Goal: Task Accomplishment & Management: Use online tool/utility

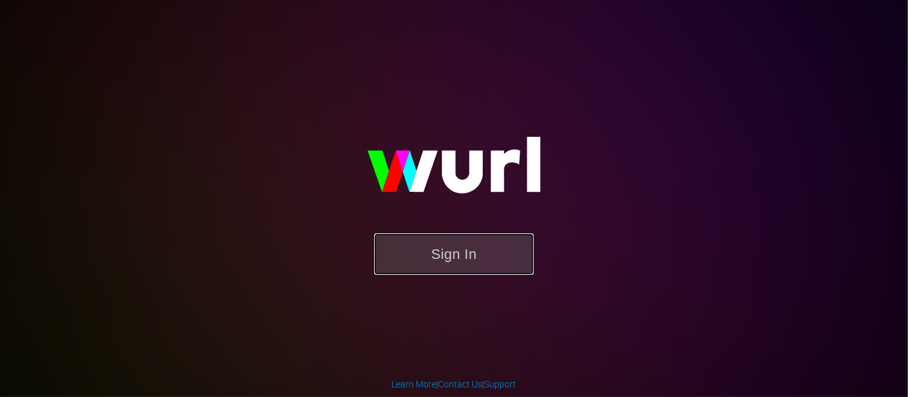
click at [422, 257] on button "Sign In" at bounding box center [454, 254] width 160 height 42
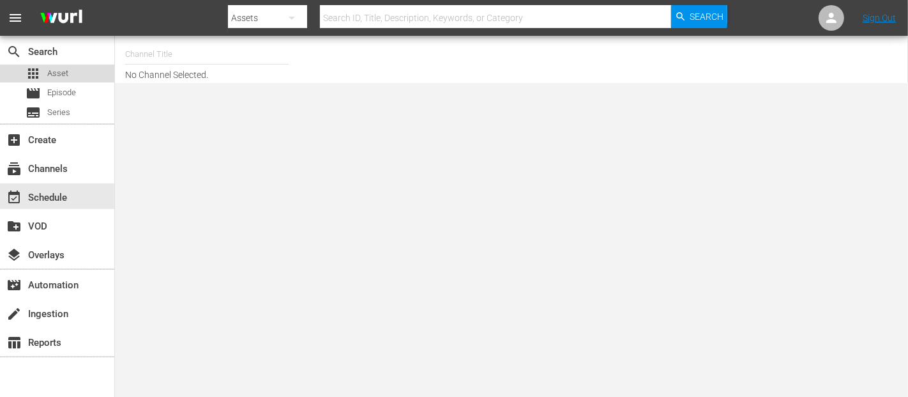
click at [60, 79] on span "Asset" at bounding box center [57, 73] width 21 height 13
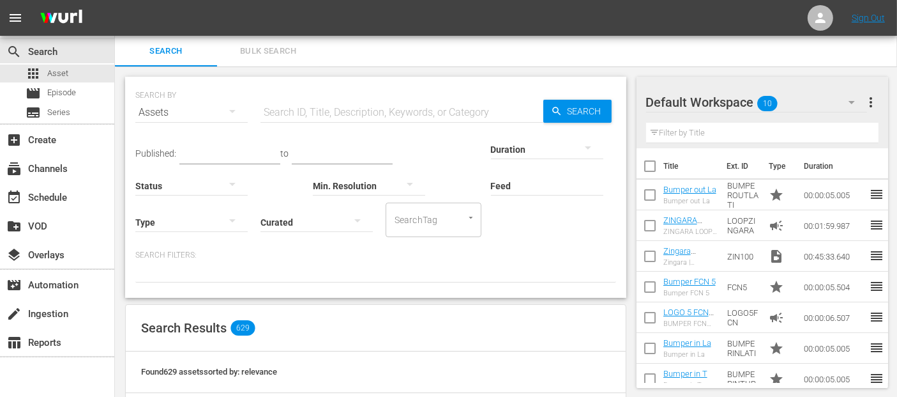
scroll to position [95, 0]
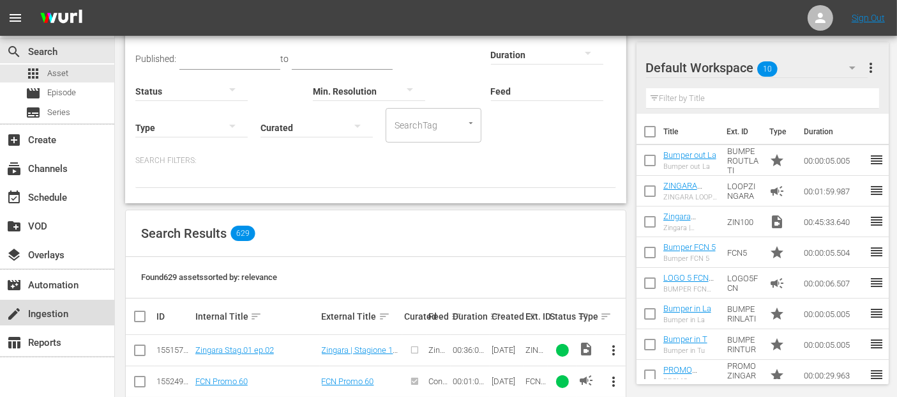
click at [56, 317] on div "create Ingestion" at bounding box center [36, 311] width 72 height 11
